Goal: Task Accomplishment & Management: Manage account settings

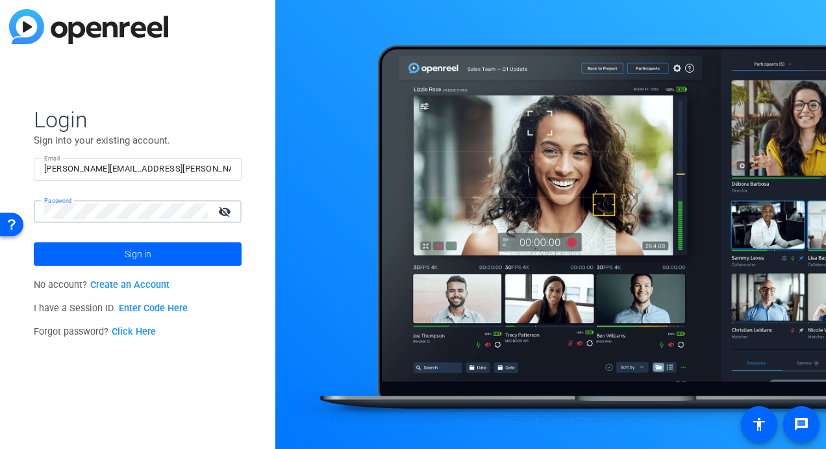
click at [34, 242] on button "Sign in" at bounding box center [138, 253] width 208 height 23
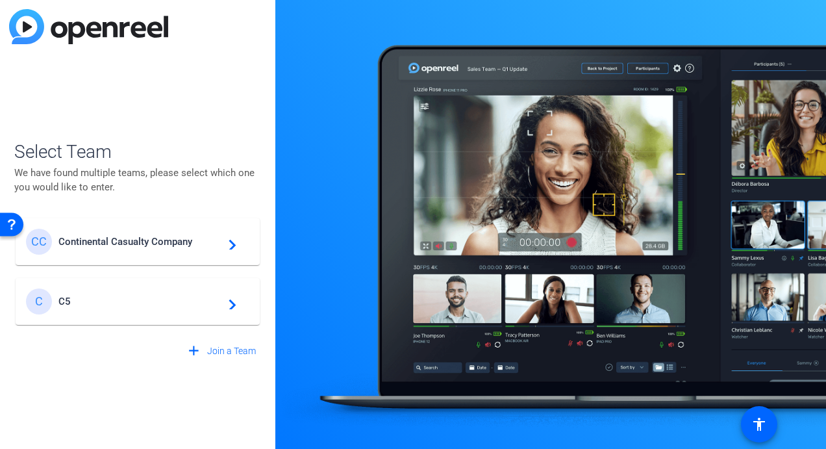
click at [227, 239] on mat-icon "navigate_next" at bounding box center [229, 242] width 16 height 16
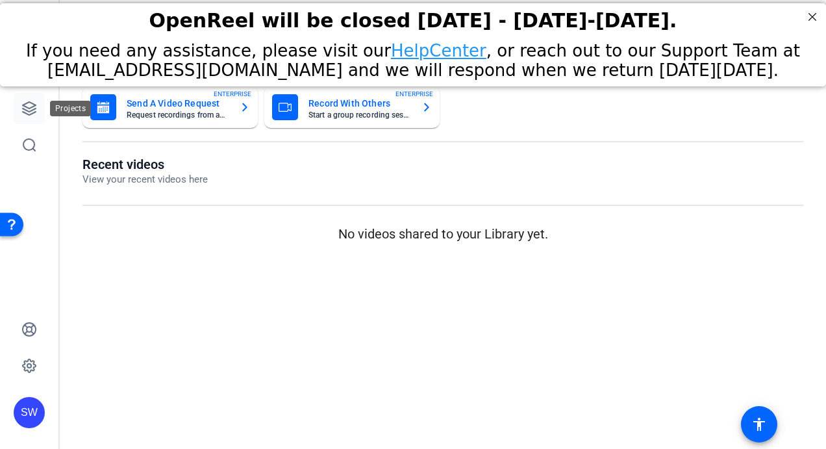
click at [35, 108] on icon at bounding box center [29, 109] width 16 height 16
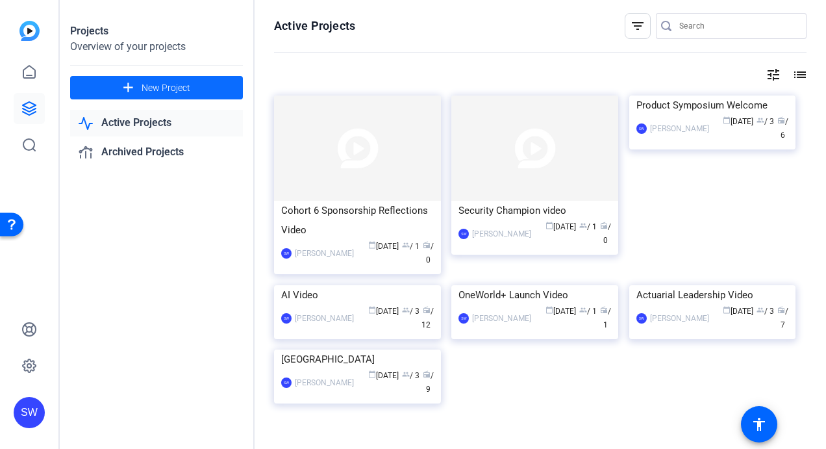
click at [127, 84] on mat-icon "add" at bounding box center [128, 88] width 16 height 16
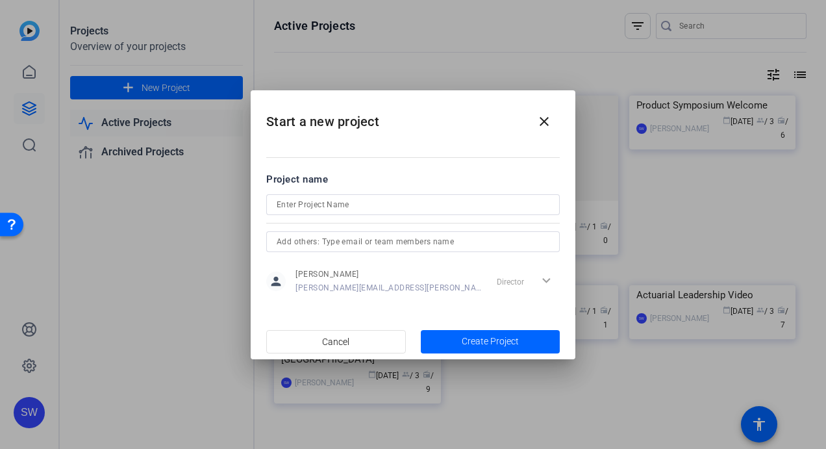
click at [303, 151] on mat-dialog-content "Project name person [PERSON_NAME] [PERSON_NAME][EMAIL_ADDRESS][PERSON_NAME][DOM…" at bounding box center [413, 233] width 325 height 181
click at [330, 201] on input at bounding box center [413, 205] width 273 height 16
paste input "Ctrl + Alt + Engage: Rebooting Team Engagement"
type input "Ctrl + Alt + Engage: Rebooting Team Engagement"
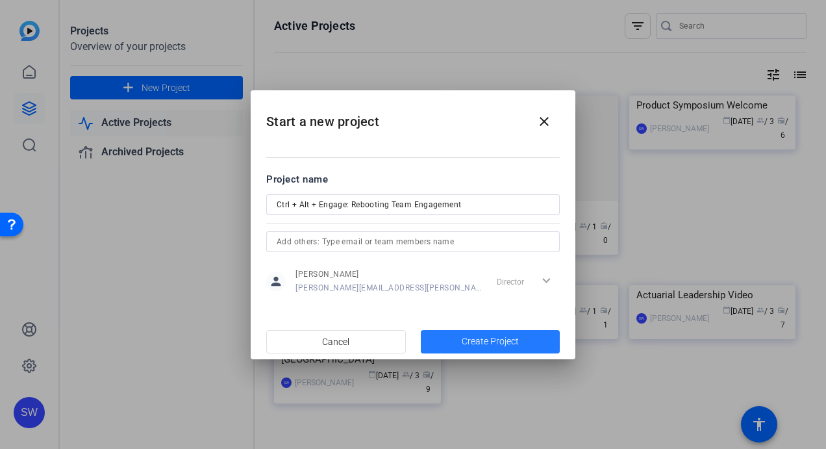
click at [454, 339] on span "button" at bounding box center [491, 341] width 140 height 31
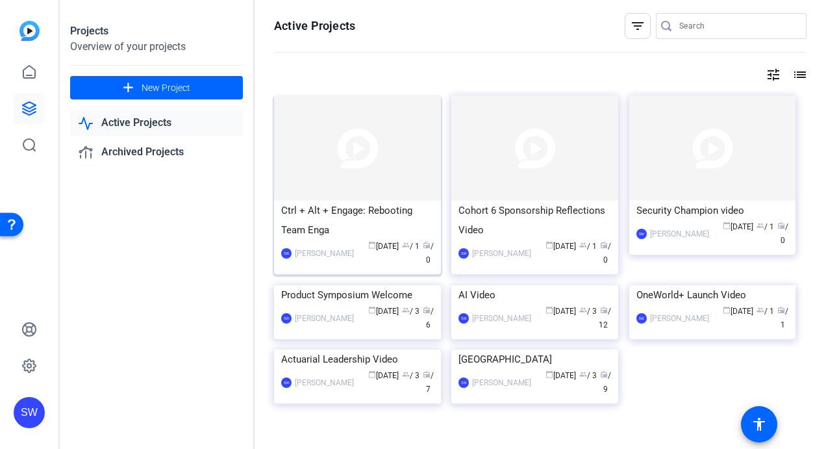
click at [366, 266] on mat-card-content "Ctrl + Alt + Engage: Rebooting Team Enga SW [PERSON_NAME] calendar_today [DATE]…" at bounding box center [357, 239] width 173 height 77
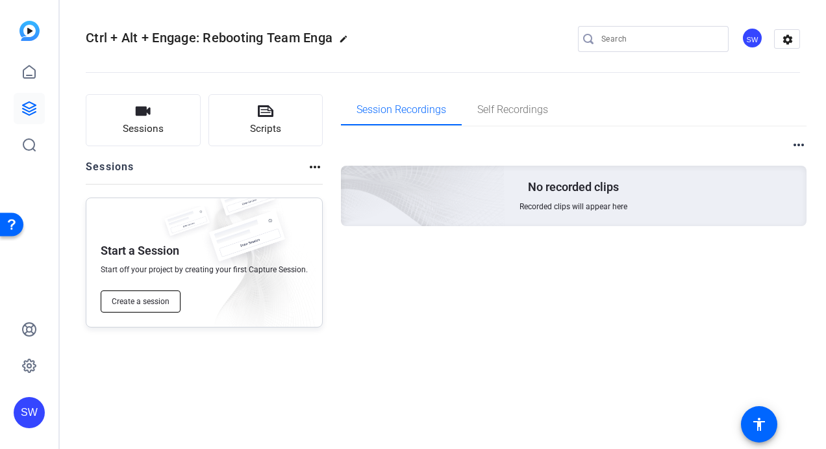
click at [129, 301] on span "Create a session" at bounding box center [141, 301] width 58 height 10
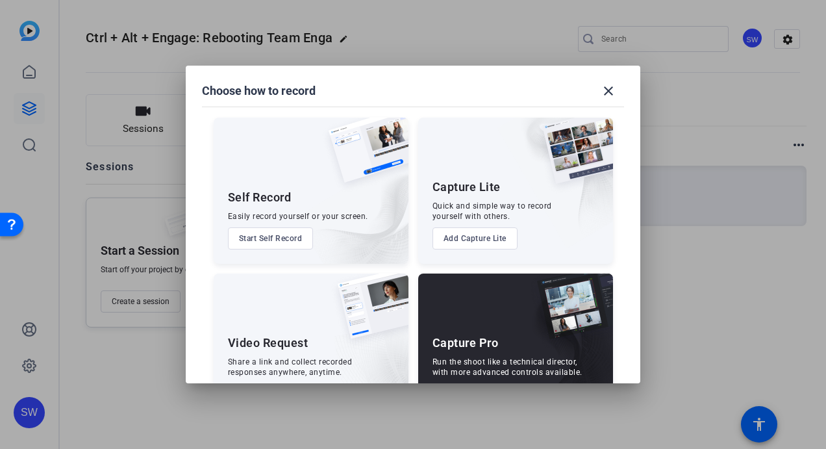
click at [282, 337] on div "Video Request" at bounding box center [268, 343] width 81 height 16
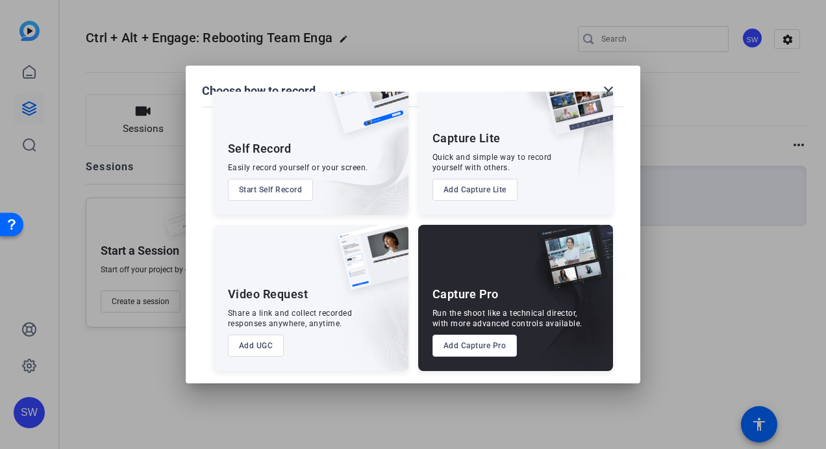
click at [248, 344] on button "Add UGC" at bounding box center [256, 346] width 57 height 22
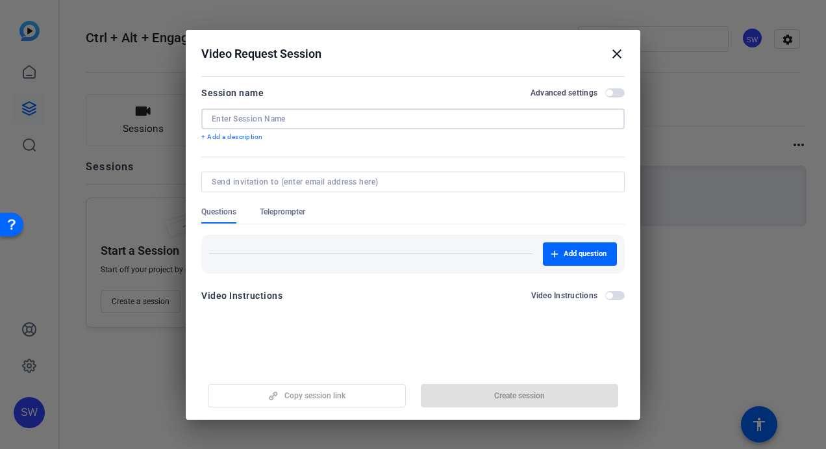
click at [291, 120] on input at bounding box center [413, 119] width 403 height 10
paste input "Ctrl + Alt + Engage: Rebooting Team Engagement"
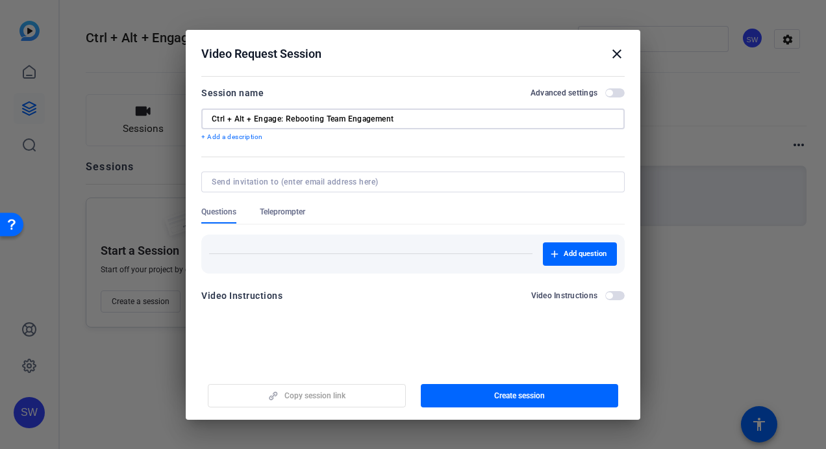
type input "Ctrl + Alt + Engage: Rebooting Team Engagement"
click at [616, 95] on span "button" at bounding box center [615, 92] width 19 height 9
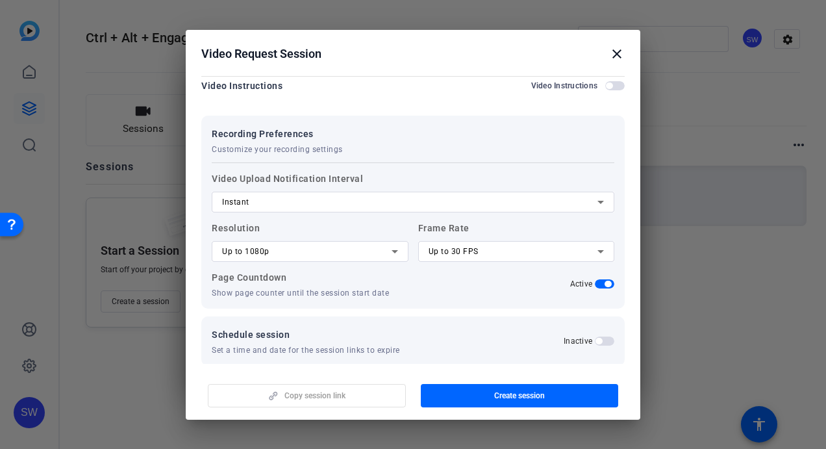
scroll to position [211, 0]
click at [389, 253] on icon at bounding box center [395, 251] width 16 height 16
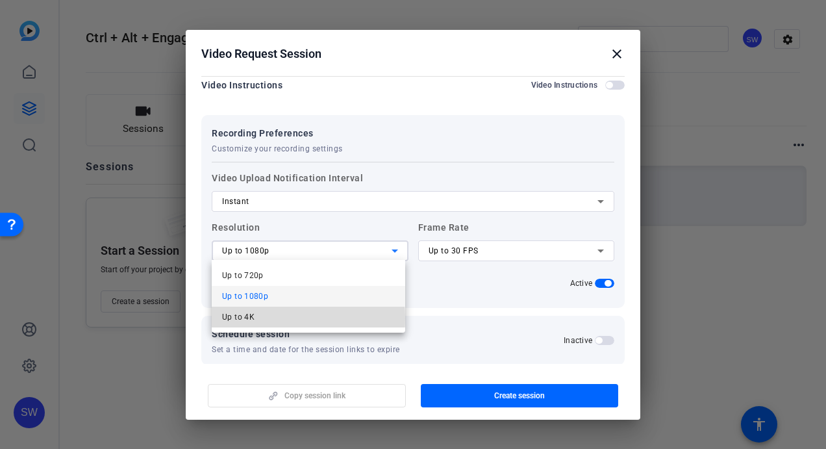
click at [244, 318] on span "Up to 4K" at bounding box center [238, 317] width 32 height 16
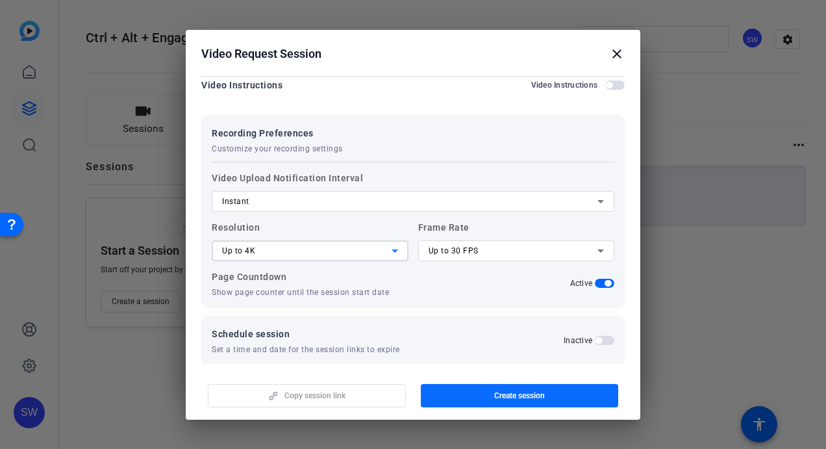
click at [487, 396] on span "button" at bounding box center [520, 395] width 198 height 31
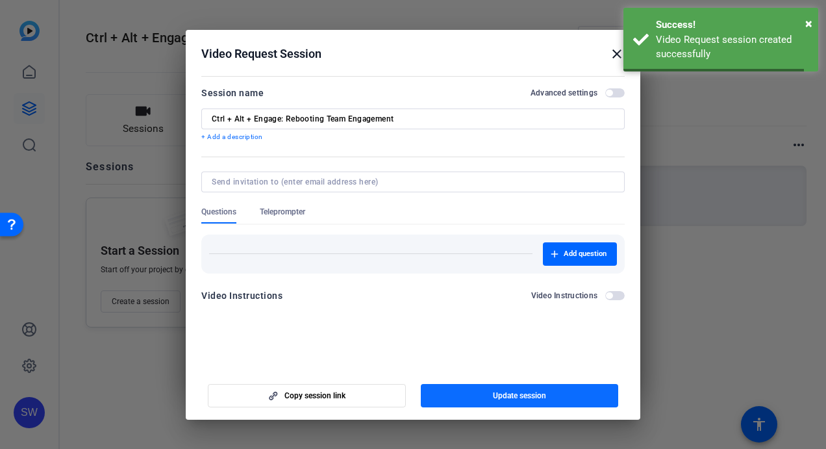
scroll to position [0, 0]
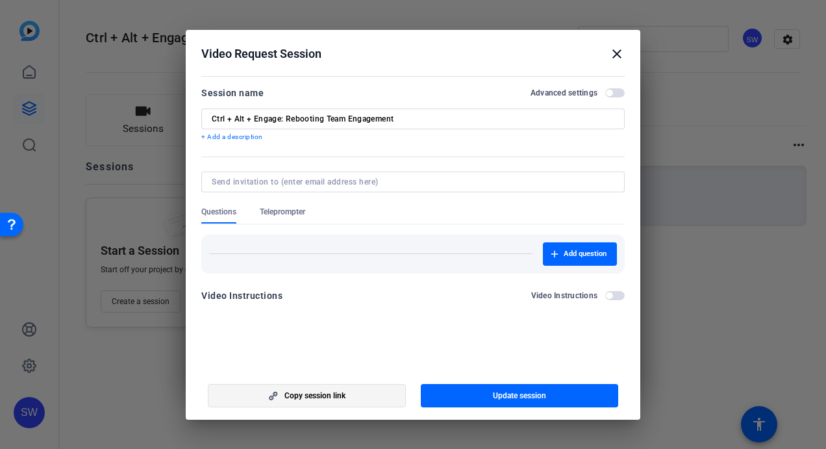
click at [326, 393] on span "Copy session link" at bounding box center [315, 395] width 61 height 10
click at [616, 53] on mat-icon "close" at bounding box center [617, 54] width 16 height 16
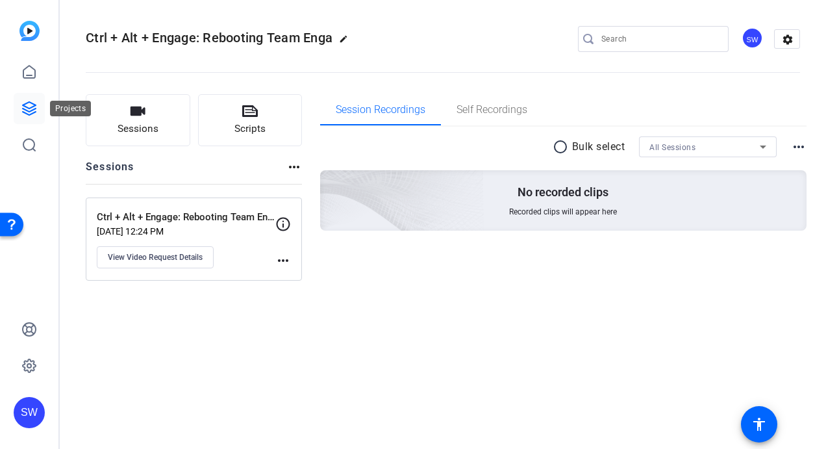
click at [36, 106] on icon at bounding box center [29, 109] width 16 height 16
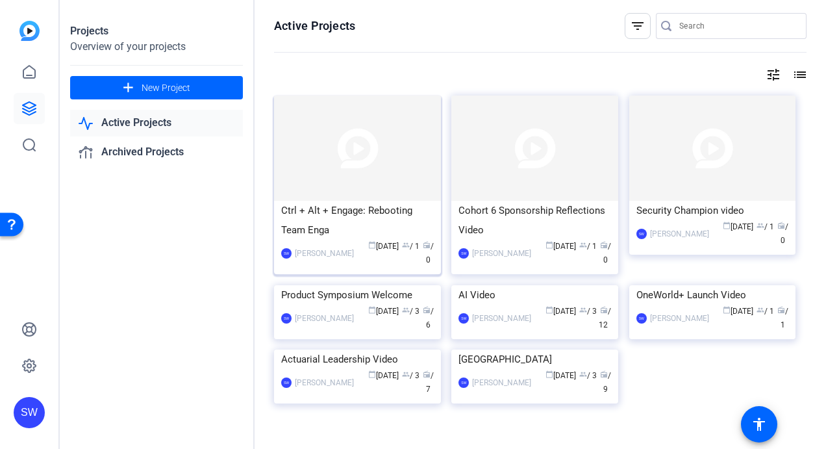
click at [361, 265] on div "calendar_today [DATE] group / 1 radio / 0" at bounding box center [397, 253] width 73 height 27
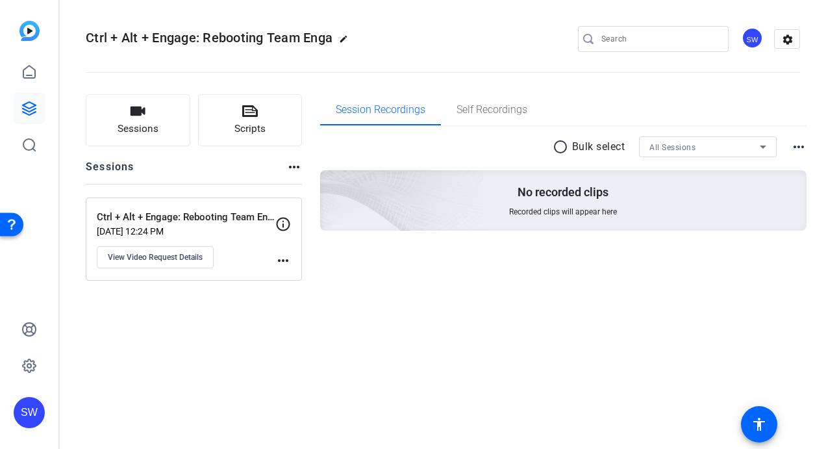
click at [342, 42] on mat-icon "edit" at bounding box center [347, 42] width 16 height 16
drag, startPoint x: 97, startPoint y: 40, endPoint x: 256, endPoint y: 45, distance: 159.2
click at [256, 45] on div "Ctrl + Alt + Engage: Rebooting Team Enga check_circle clear" at bounding box center [174, 39] width 176 height 21
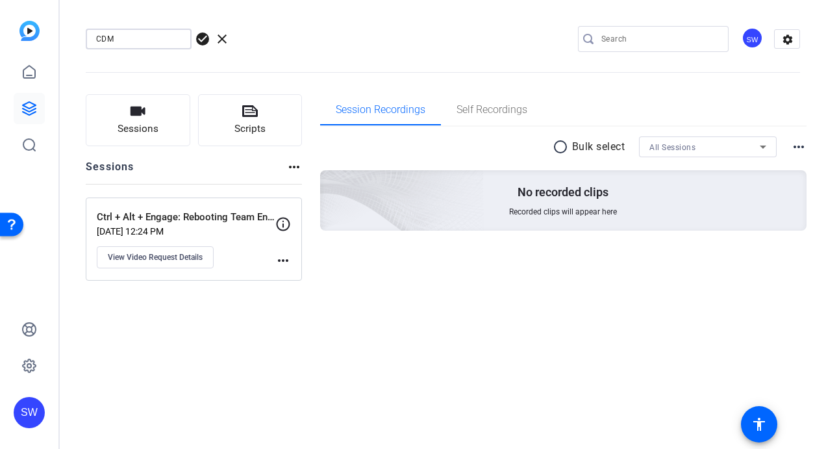
type input "CDM"
click at [201, 40] on span "check_circle" at bounding box center [203, 39] width 16 height 16
click at [236, 255] on div "Ctrl + Alt + Engage: Rebooting Team Engagement [DATE] 12:24 PM View Video Reque…" at bounding box center [186, 239] width 179 height 58
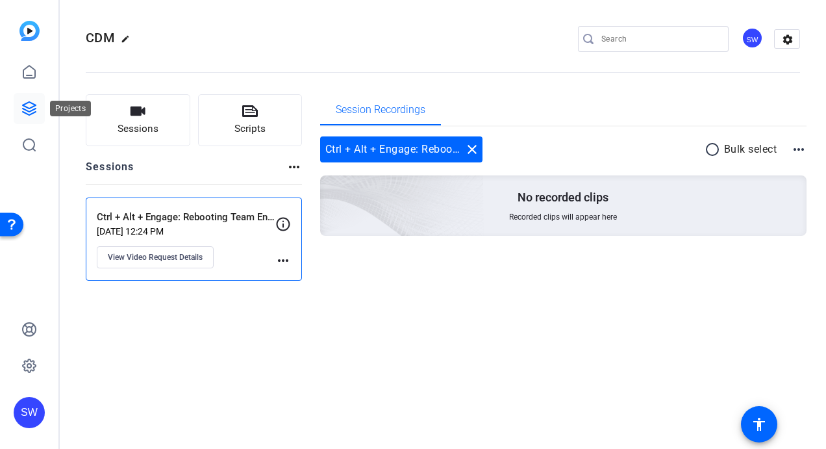
click at [27, 109] on icon at bounding box center [29, 109] width 16 height 16
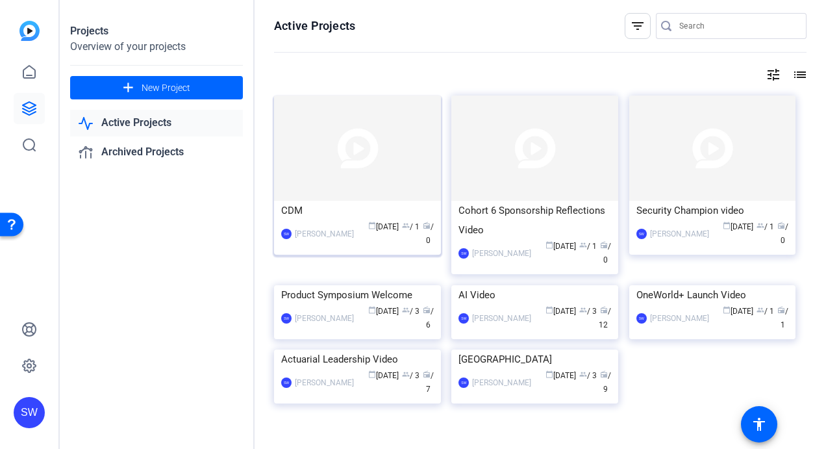
click at [365, 248] on mat-card-content "CDM SW [PERSON_NAME] calendar_today [DATE] group / 1 radio / 0" at bounding box center [357, 229] width 173 height 57
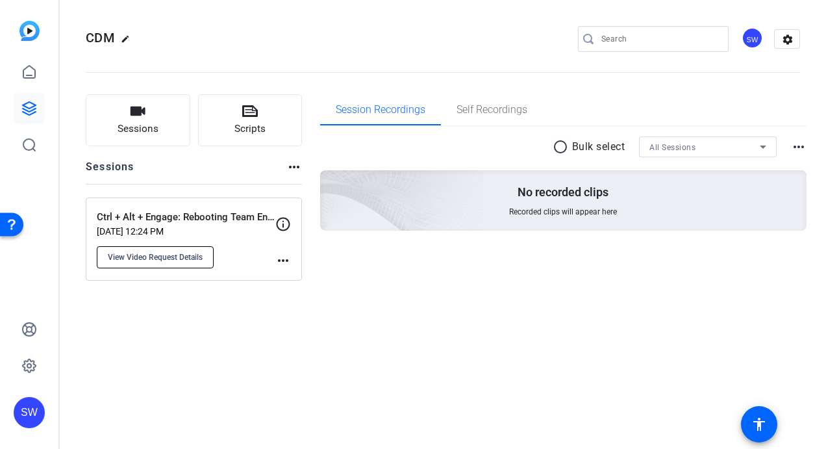
click at [205, 263] on button "View Video Request Details" at bounding box center [155, 257] width 117 height 22
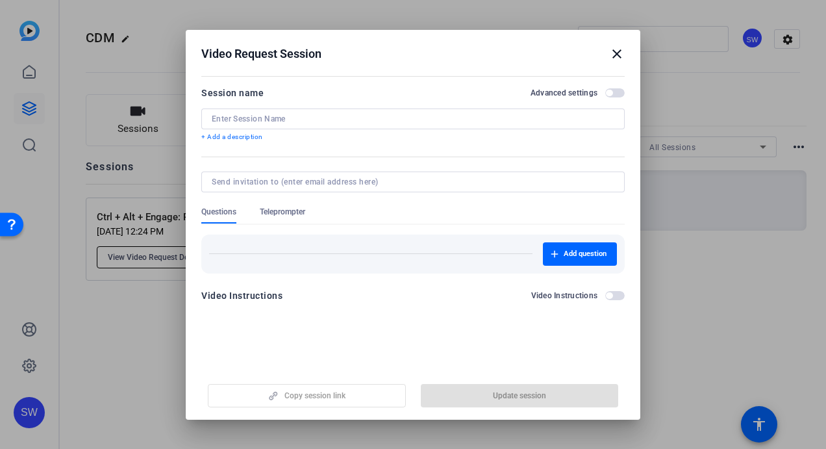
type input "Ctrl + Alt + Engage: Rebooting Team Engagement"
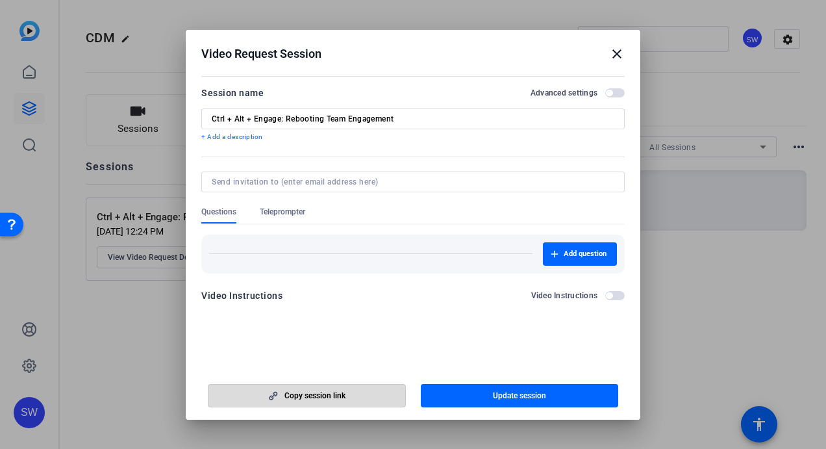
click at [295, 394] on span "Copy session link" at bounding box center [315, 395] width 61 height 10
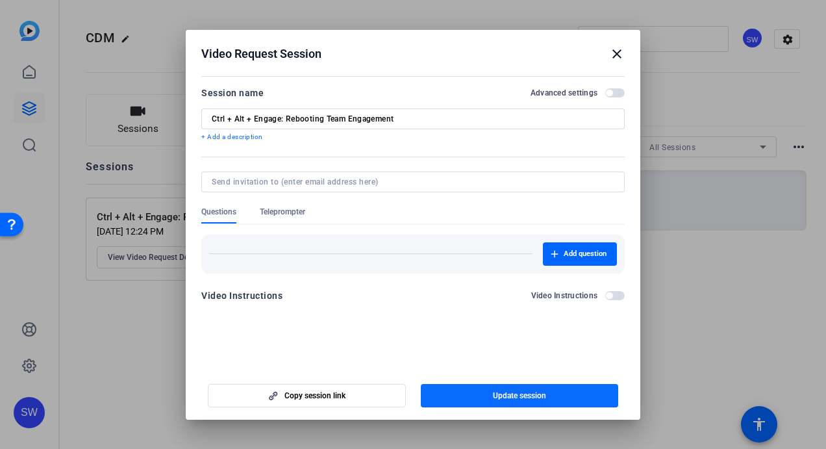
click at [452, 399] on span "button" at bounding box center [520, 395] width 198 height 31
